Goal: Task Accomplishment & Management: Manage account settings

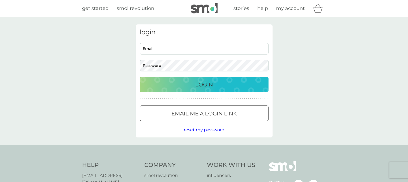
click at [165, 52] on input "Email" at bounding box center [204, 49] width 129 height 12
type input "[EMAIL_ADDRESS][DOMAIN_NAME]"
click at [193, 114] on p "Email me a login link" at bounding box center [204, 113] width 65 height 9
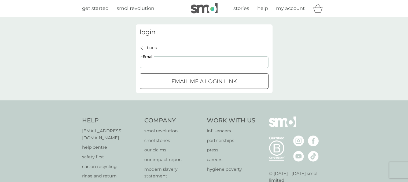
click at [168, 62] on input "Email" at bounding box center [204, 62] width 129 height 12
type input "[EMAIL_ADDRESS][DOMAIN_NAME]"
click at [199, 82] on div "submit" at bounding box center [204, 82] width 19 height 6
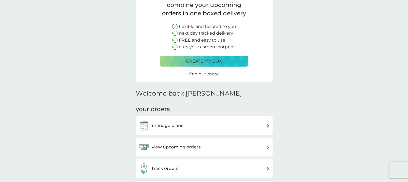
scroll to position [81, 0]
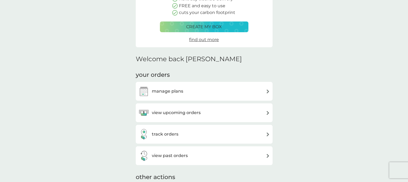
click at [174, 113] on h3 "view upcoming orders" at bounding box center [176, 112] width 49 height 7
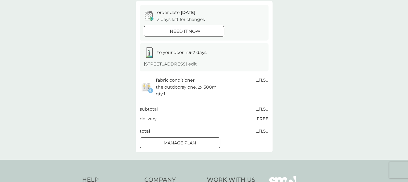
scroll to position [54, 0]
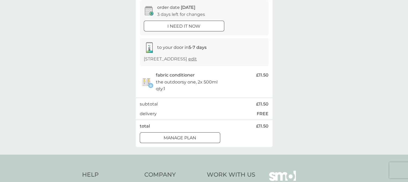
click at [187, 137] on div at bounding box center [179, 138] width 19 height 6
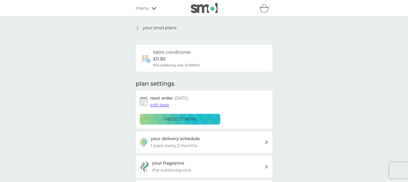
click at [161, 105] on span "edit date" at bounding box center [159, 104] width 19 height 5
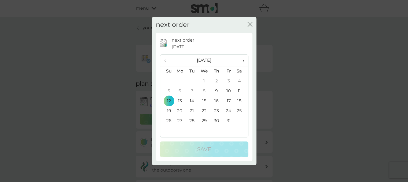
click at [248, 24] on icon "close" at bounding box center [250, 24] width 5 height 5
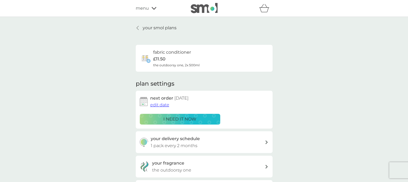
click at [265, 142] on icon at bounding box center [266, 142] width 3 height 4
select select "2"
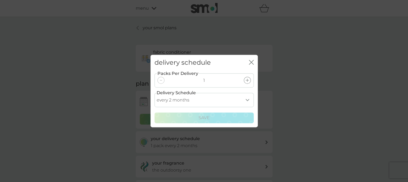
click at [246, 101] on select "every 1 month every 2 months every 3 months every 4 months every 5 months every…" at bounding box center [204, 100] width 99 height 14
click at [252, 61] on icon "close" at bounding box center [251, 62] width 5 height 5
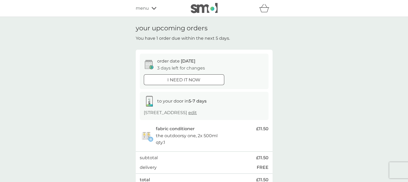
click at [140, 8] on span "menu" at bounding box center [142, 8] width 13 height 7
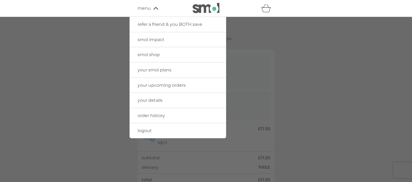
click at [158, 85] on span "your upcoming orders" at bounding box center [162, 85] width 48 height 5
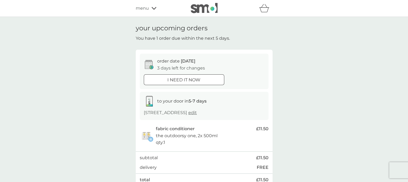
click at [149, 9] on div "menu" at bounding box center [159, 8] width 46 height 7
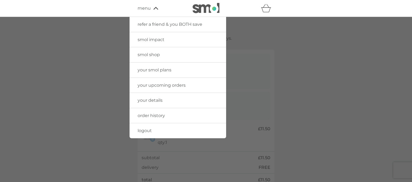
click at [177, 84] on span "your upcoming orders" at bounding box center [162, 85] width 48 height 5
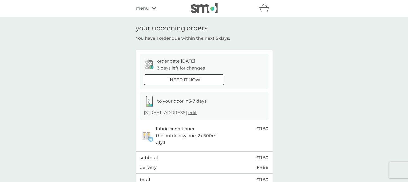
click at [144, 9] on span "menu" at bounding box center [142, 8] width 13 height 7
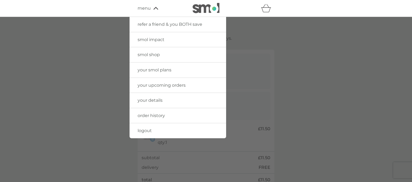
click at [158, 70] on span "your smol plans" at bounding box center [155, 69] width 34 height 5
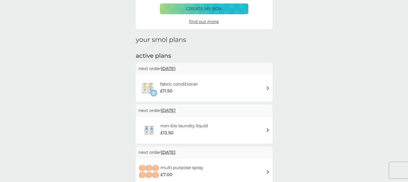
scroll to position [54, 0]
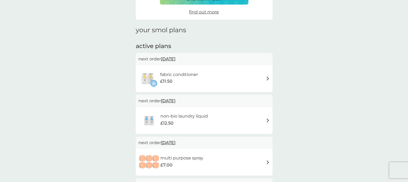
click at [267, 79] on img at bounding box center [268, 79] width 4 height 4
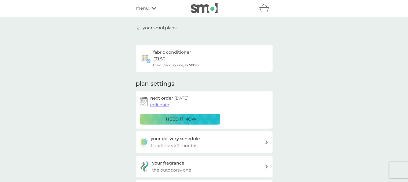
click at [162, 104] on span "edit date" at bounding box center [159, 104] width 19 height 5
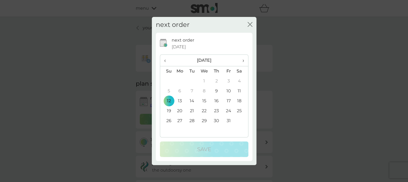
click at [243, 61] on span "›" at bounding box center [241, 60] width 5 height 11
click at [191, 110] on td "18" at bounding box center [192, 111] width 12 height 10
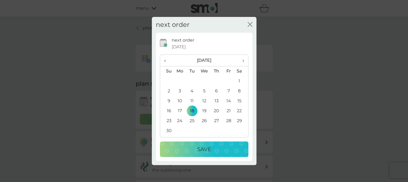
click at [203, 147] on p "Save" at bounding box center [204, 149] width 14 height 9
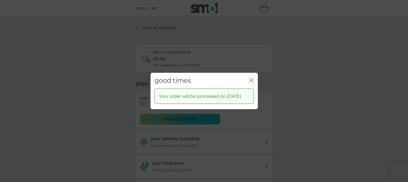
click at [250, 78] on icon "close" at bounding box center [251, 80] width 5 height 5
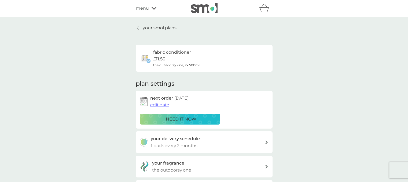
click at [165, 27] on p "your smol plans" at bounding box center [160, 27] width 34 height 7
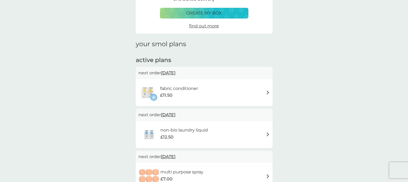
scroll to position [54, 0]
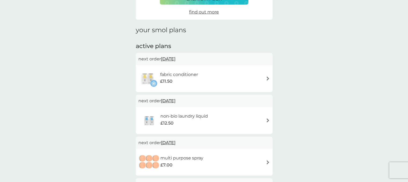
click at [266, 120] on img at bounding box center [268, 120] width 4 height 4
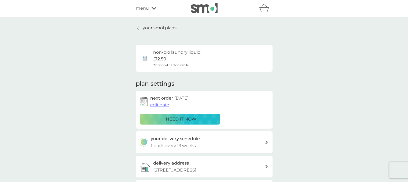
click at [267, 143] on icon at bounding box center [266, 142] width 2 height 4
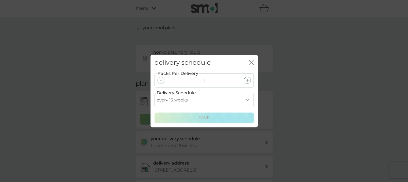
click at [246, 99] on select "every 1 week every 2 weeks every 3 weeks every 4 weeks every 5 weeks every 6 we…" at bounding box center [204, 100] width 99 height 14
select select "84"
click at [155, 93] on select "every 1 week every 2 weeks every 3 weeks every 4 weeks every 5 weeks every 6 we…" at bounding box center [204, 100] width 99 height 14
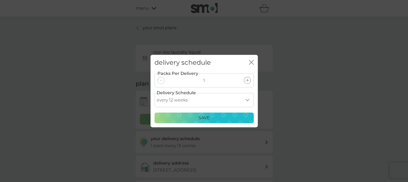
click at [205, 117] on p "Save" at bounding box center [204, 117] width 11 height 7
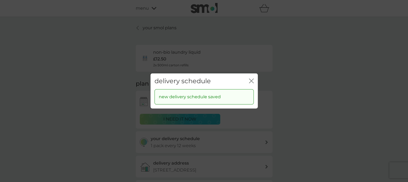
click at [253, 82] on icon "close" at bounding box center [251, 80] width 5 height 5
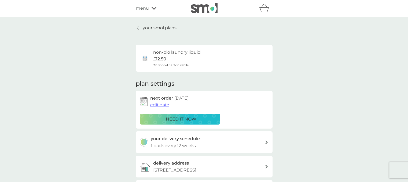
click at [156, 28] on p "your smol plans" at bounding box center [160, 27] width 34 height 7
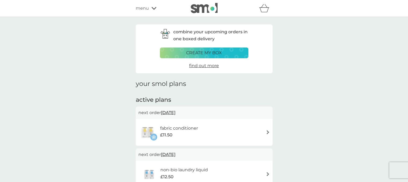
click at [266, 132] on img at bounding box center [268, 132] width 4 height 4
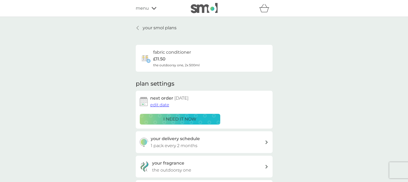
click at [267, 142] on icon at bounding box center [266, 142] width 2 height 4
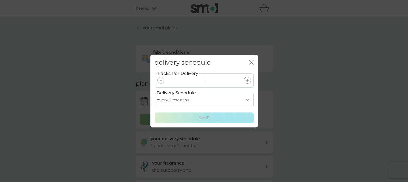
click at [246, 99] on select "every 1 month every 2 months every 3 months every 4 months every 5 months every…" at bounding box center [204, 100] width 99 height 14
select select "3"
click at [155, 93] on select "every 1 month every 2 months every 3 months every 4 months every 5 months every…" at bounding box center [204, 100] width 99 height 14
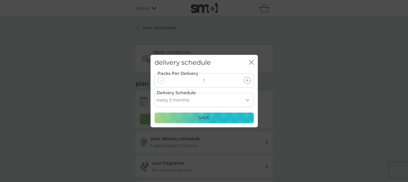
click at [205, 117] on p "Save" at bounding box center [204, 117] width 11 height 7
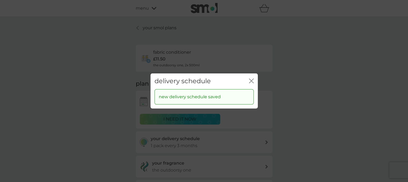
click at [250, 81] on icon "close" at bounding box center [251, 80] width 5 height 5
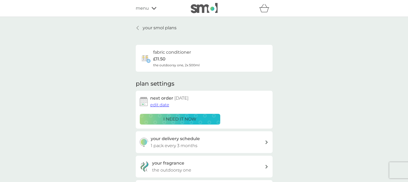
click at [144, 27] on p "your smol plans" at bounding box center [160, 27] width 34 height 7
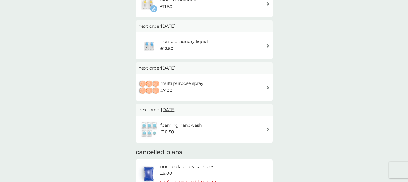
scroll to position [134, 0]
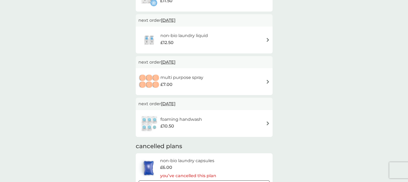
click at [267, 122] on img at bounding box center [268, 123] width 4 height 4
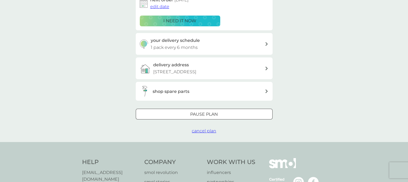
scroll to position [107, 0]
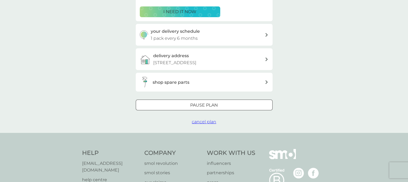
click at [207, 121] on span "cancel plan" at bounding box center [204, 121] width 24 height 5
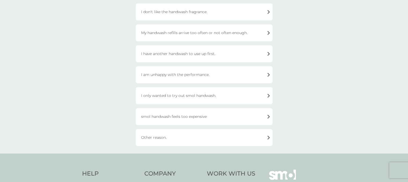
scroll to position [107, 0]
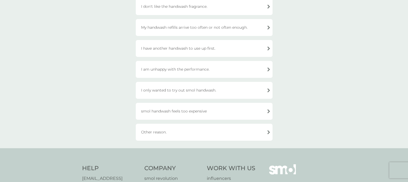
click at [268, 132] on div "Other reason." at bounding box center [204, 132] width 137 height 17
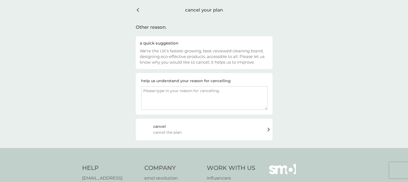
scroll to position [0, 0]
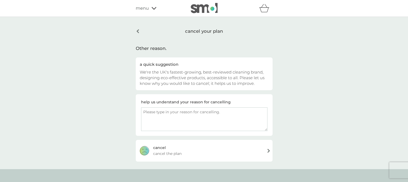
click at [161, 110] on textarea at bounding box center [204, 119] width 126 height 24
type textarea "I have too much of this"
click at [169, 151] on span "cancel the plan" at bounding box center [167, 154] width 28 height 6
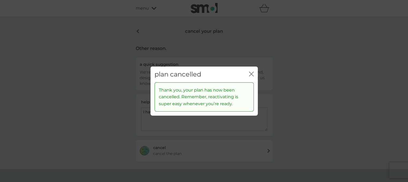
click at [250, 73] on icon "close" at bounding box center [250, 74] width 2 height 4
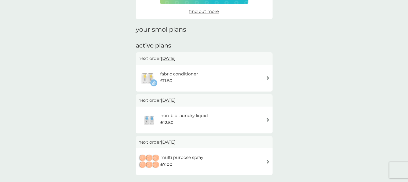
scroll to position [54, 0]
